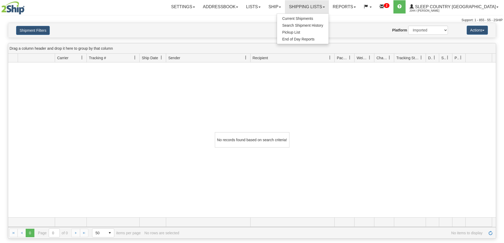
select select "1"
click at [323, 25] on span "Search Shipment History" at bounding box center [302, 25] width 41 height 4
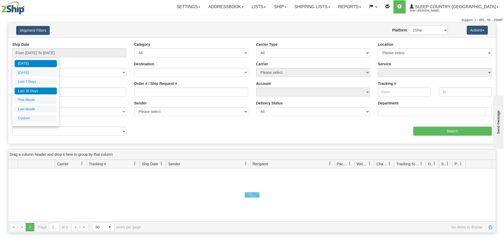
click at [27, 92] on li "Last 30 Days" at bounding box center [36, 91] width 42 height 7
type input "From [DATE] To [DATE]"
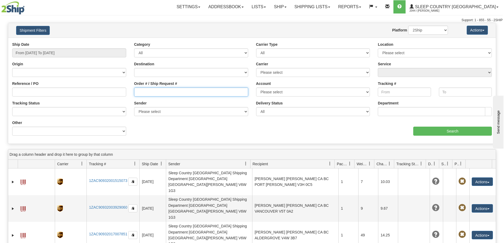
click at [150, 93] on input "Order # / Ship Request #" at bounding box center [191, 92] width 114 height 9
paste input "9000H958845"
type input "9000H958845"
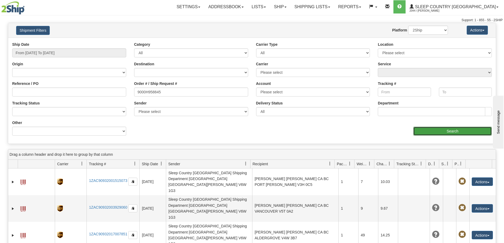
click at [453, 131] on input "Search" at bounding box center [452, 131] width 79 height 9
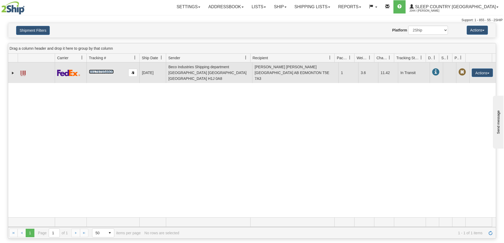
click at [100, 70] on link "391797554605" at bounding box center [101, 72] width 25 height 4
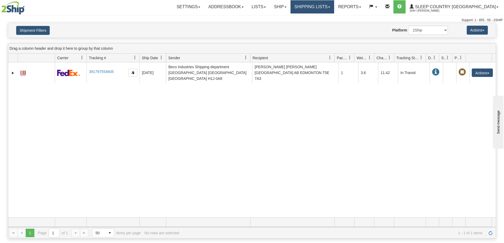
click at [334, 10] on link "Shipping lists" at bounding box center [312, 6] width 44 height 13
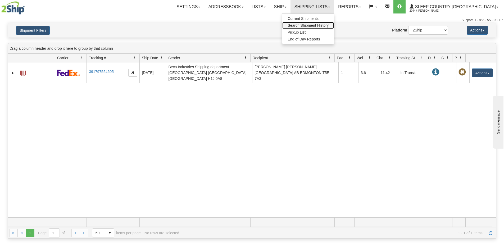
click at [334, 22] on link "Search Shipment History" at bounding box center [308, 25] width 52 height 7
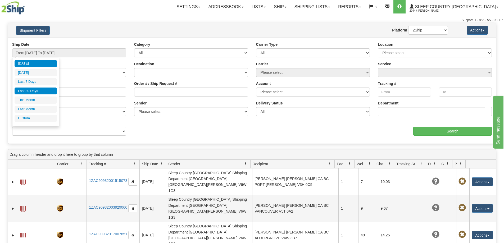
click at [29, 90] on li "Last 30 Days" at bounding box center [36, 91] width 42 height 7
type input "From [DATE] To [DATE]"
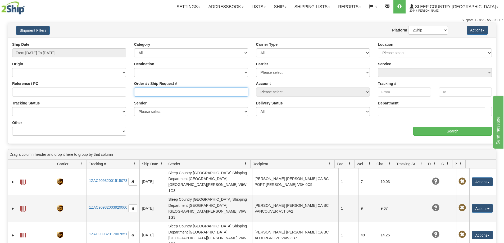
click at [142, 92] on input "Order # / Ship Request #" at bounding box center [191, 92] width 114 height 9
paste input "9000H968433"
type input "9000H968433"
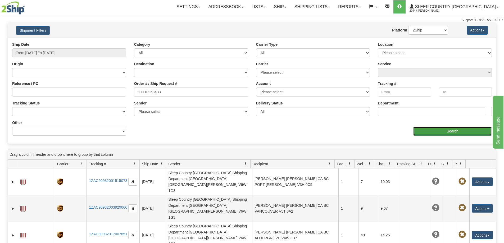
click at [442, 128] on input "Search" at bounding box center [452, 131] width 79 height 9
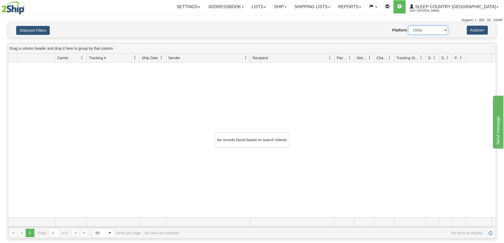
drag, startPoint x: 420, startPoint y: 30, endPoint x: 419, endPoint y: 34, distance: 3.4
click at [420, 31] on select "2Ship Imported" at bounding box center [428, 30] width 40 height 9
select select "1"
click at [408, 26] on select "2Ship Imported" at bounding box center [428, 30] width 40 height 9
click at [334, 9] on link "Shipping lists" at bounding box center [312, 6] width 44 height 13
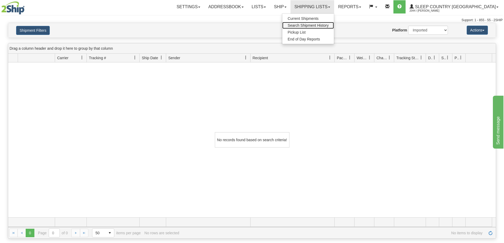
click at [328, 26] on span "Search Shipment History" at bounding box center [307, 25] width 41 height 4
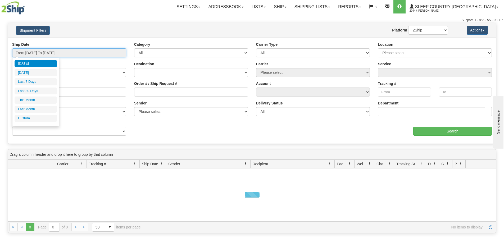
click at [34, 53] on input "From [DATE] To [DATE]" at bounding box center [69, 52] width 114 height 9
click at [23, 92] on li "Last 30 Days" at bounding box center [36, 91] width 42 height 7
type input "From [DATE] To [DATE]"
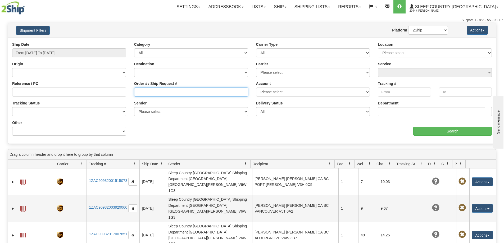
click at [138, 90] on input "Order # / Ship Request #" at bounding box center [191, 92] width 114 height 9
paste input "9000H968433"
click at [138, 90] on input "9000H968433" at bounding box center [191, 92] width 114 height 9
type input "9000H968433"
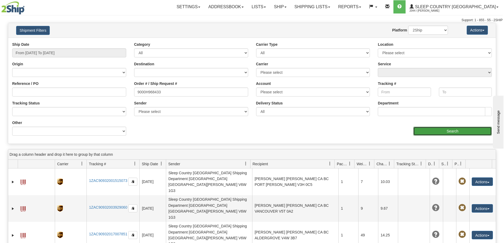
click at [451, 130] on input "Search" at bounding box center [452, 131] width 79 height 9
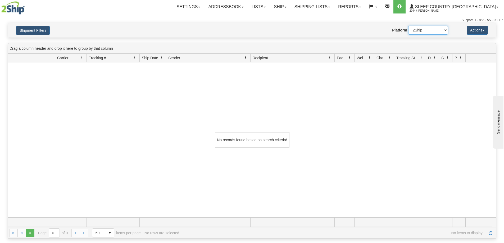
click at [428, 33] on select "2Ship Imported" at bounding box center [428, 30] width 40 height 9
select select "1"
click at [408, 26] on select "2Ship Imported" at bounding box center [428, 30] width 40 height 9
drag, startPoint x: 81, startPoint y: 196, endPoint x: 64, endPoint y: 137, distance: 61.4
click at [81, 196] on div "No records found based on search criteria!" at bounding box center [251, 139] width 487 height 155
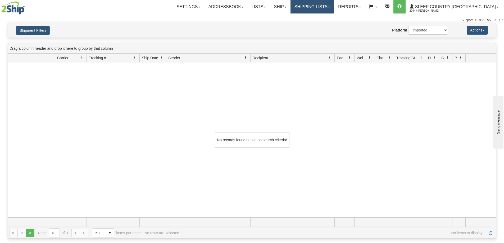
click at [334, 10] on link "Shipping lists" at bounding box center [312, 6] width 44 height 13
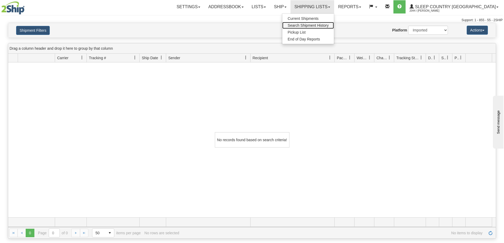
click at [328, 24] on span "Search Shipment History" at bounding box center [307, 25] width 41 height 4
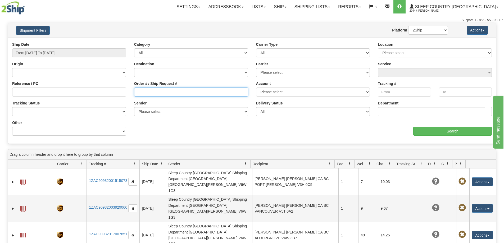
click at [142, 95] on input "Order # / Ship Request #" at bounding box center [191, 92] width 114 height 9
paste input "9000H955744"
type input "9000H955744"
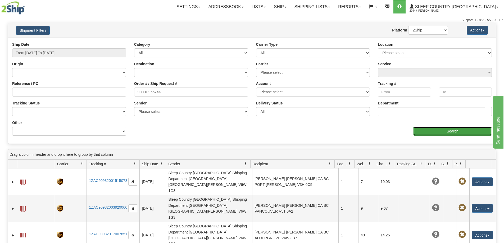
click at [438, 130] on input "Search" at bounding box center [452, 131] width 79 height 9
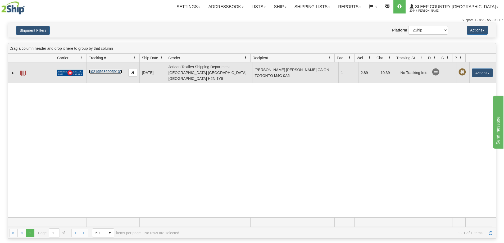
click at [110, 70] on link "1021956369059107" at bounding box center [105, 72] width 33 height 4
